Goal: Navigation & Orientation: Find specific page/section

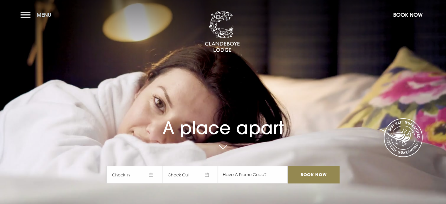
click at [25, 14] on button "Menu" at bounding box center [38, 15] width 34 height 13
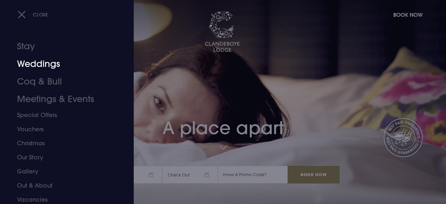
click at [31, 63] on link "Weddings" at bounding box center [63, 64] width 93 height 18
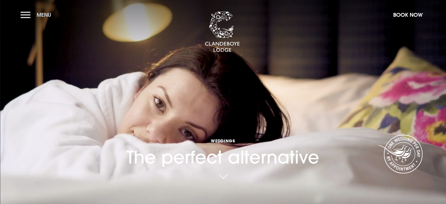
click at [25, 11] on button "Menu" at bounding box center [38, 15] width 34 height 13
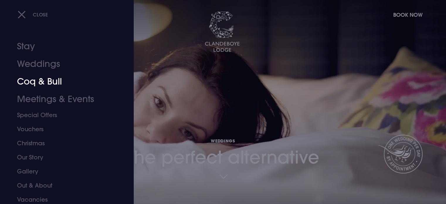
click at [41, 80] on link "Coq & Bull" at bounding box center [63, 82] width 93 height 18
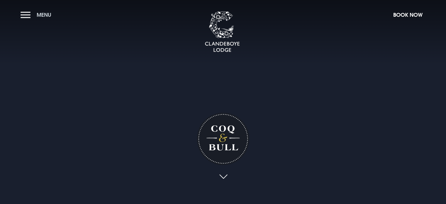
click at [25, 16] on button "Menu" at bounding box center [38, 15] width 34 height 13
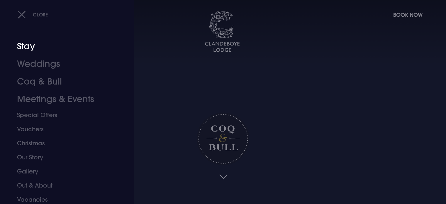
click at [31, 47] on link "Stay" at bounding box center [63, 47] width 93 height 18
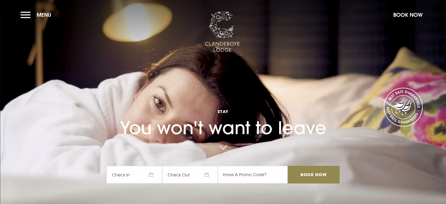
click at [223, 31] on img at bounding box center [222, 31] width 35 height 41
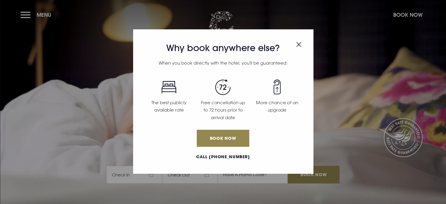
click at [297, 42] on img "Close modal" at bounding box center [298, 44] width 5 height 5
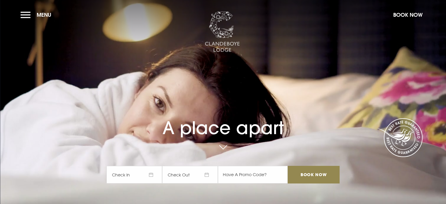
click at [221, 33] on img at bounding box center [222, 31] width 35 height 41
